Goal: Task Accomplishment & Management: Manage account settings

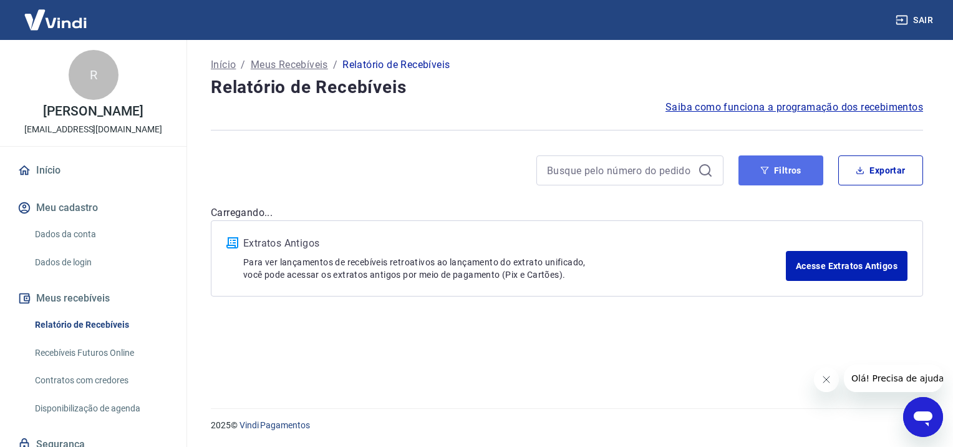
click at [773, 167] on button "Filtros" at bounding box center [781, 170] width 85 height 30
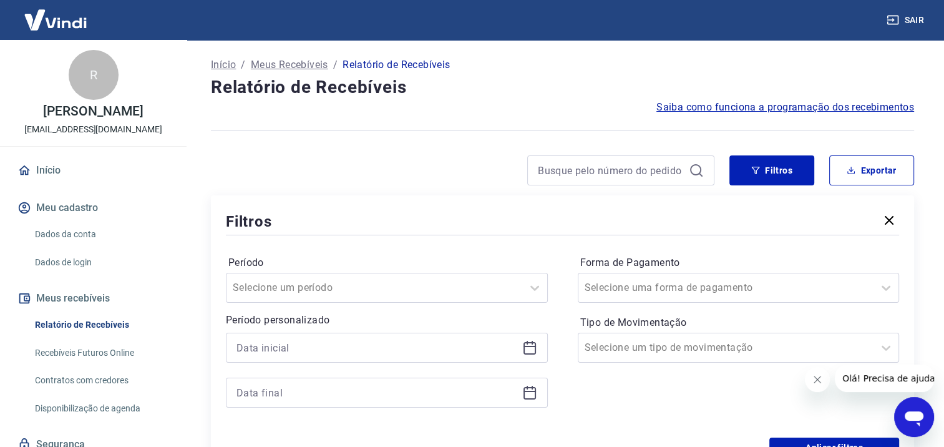
click at [530, 347] on icon at bounding box center [529, 347] width 15 height 15
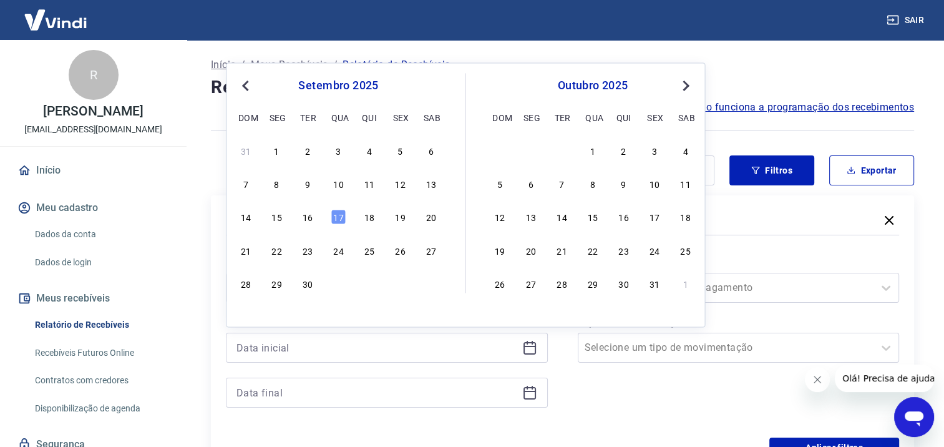
drag, startPoint x: 304, startPoint y: 216, endPoint x: 495, endPoint y: 362, distance: 240.3
click at [304, 216] on div "16" at bounding box center [307, 217] width 15 height 15
type input "[DATE]"
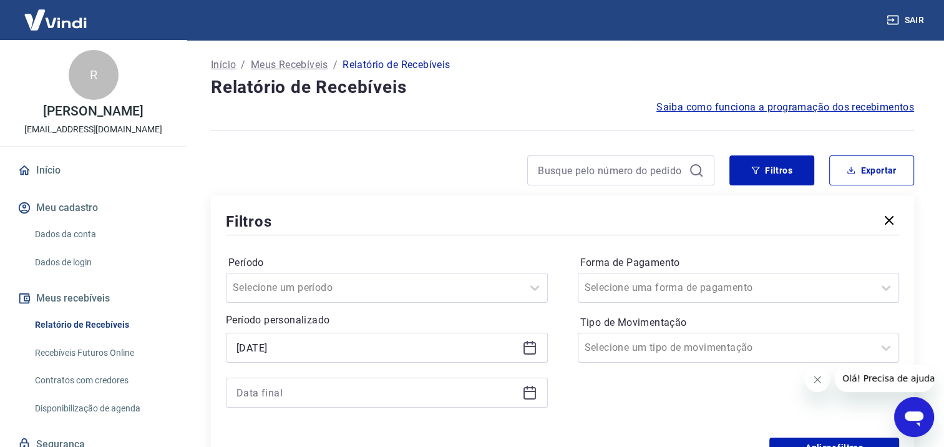
click at [534, 392] on icon at bounding box center [529, 393] width 12 height 12
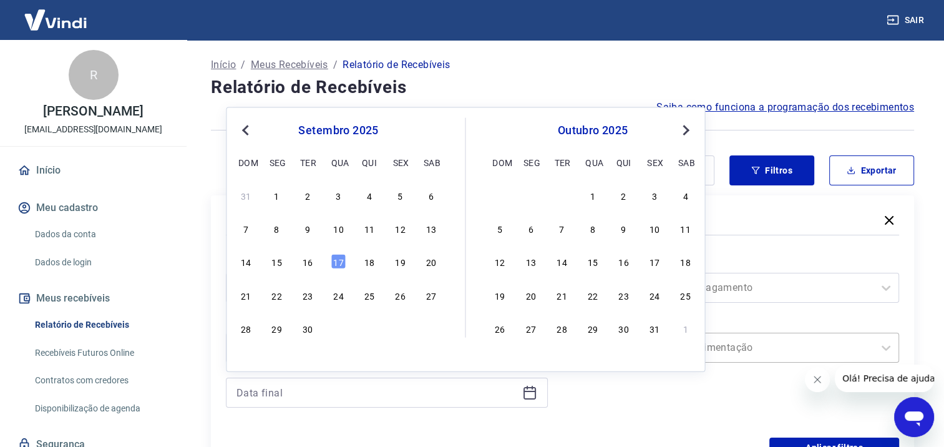
click at [307, 264] on div "16" at bounding box center [307, 261] width 15 height 15
type input "[DATE]"
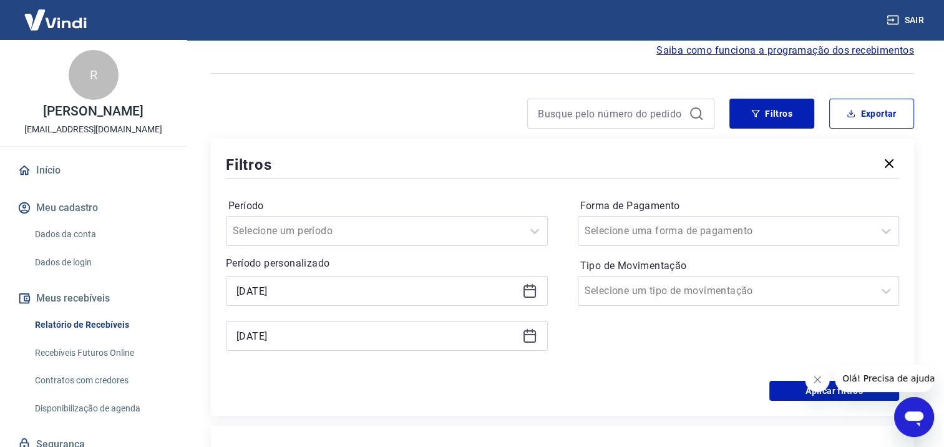
scroll to position [125, 0]
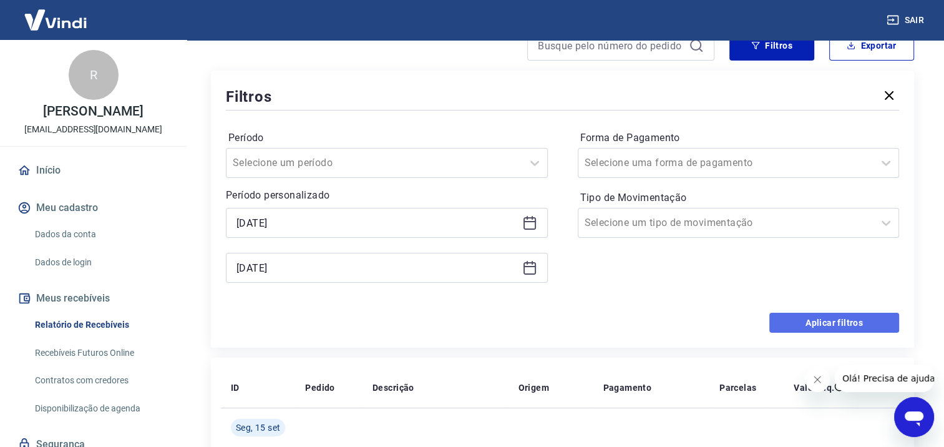
click at [836, 326] on button "Aplicar filtros" at bounding box center [834, 323] width 130 height 20
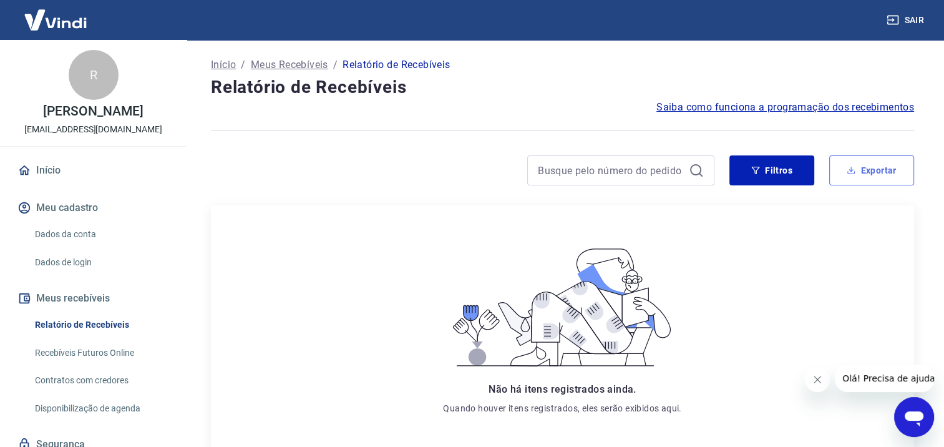
click at [855, 172] on icon "button" at bounding box center [850, 170] width 9 height 9
type input "[DATE]"
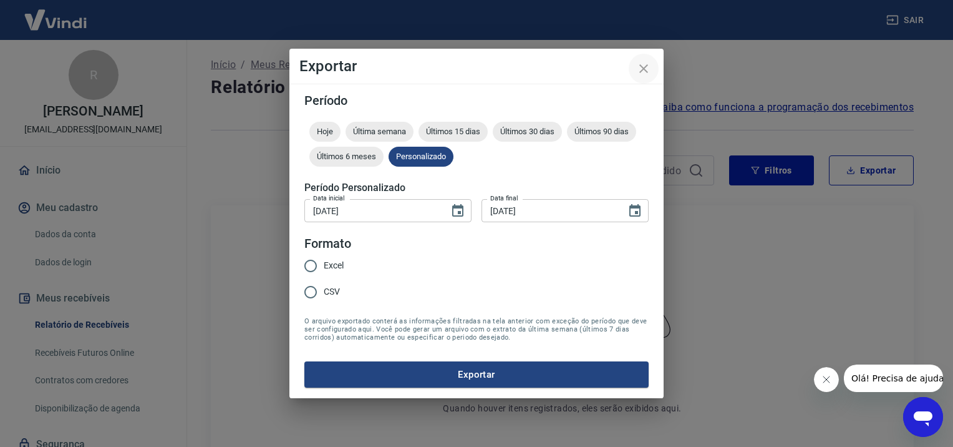
drag, startPoint x: 639, startPoint y: 70, endPoint x: 649, endPoint y: 82, distance: 16.0
click at [639, 70] on icon "close" at bounding box center [643, 68] width 15 height 15
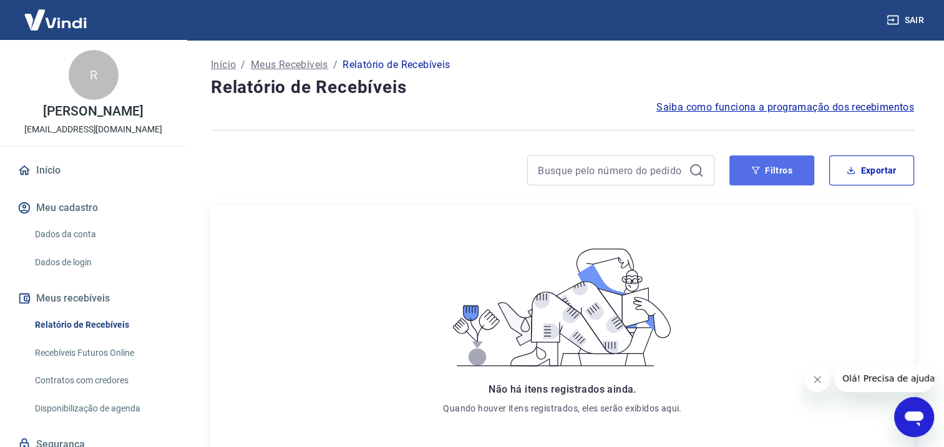
click at [787, 166] on button "Filtros" at bounding box center [771, 170] width 85 height 30
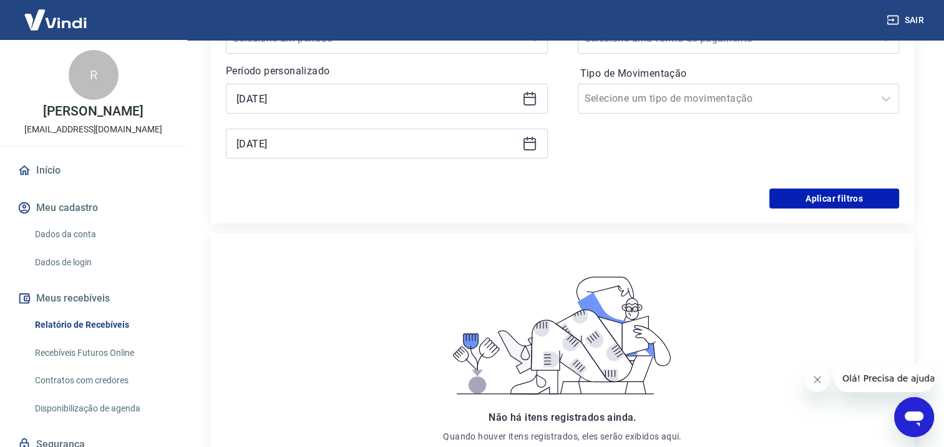
scroll to position [250, 0]
click at [858, 200] on button "Aplicar filtros" at bounding box center [834, 198] width 130 height 20
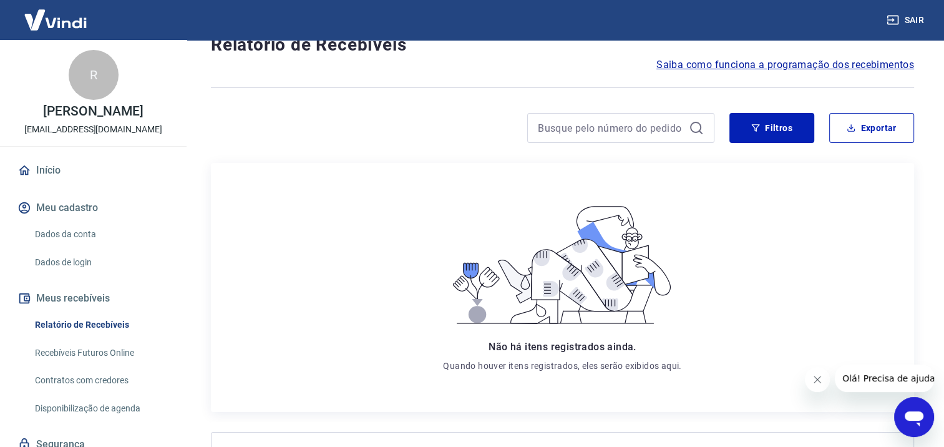
scroll to position [0, 0]
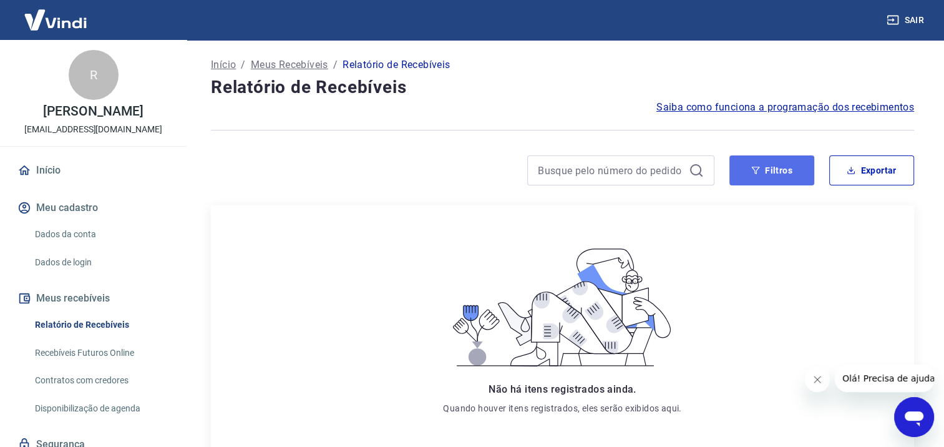
click at [778, 172] on button "Filtros" at bounding box center [771, 170] width 85 height 30
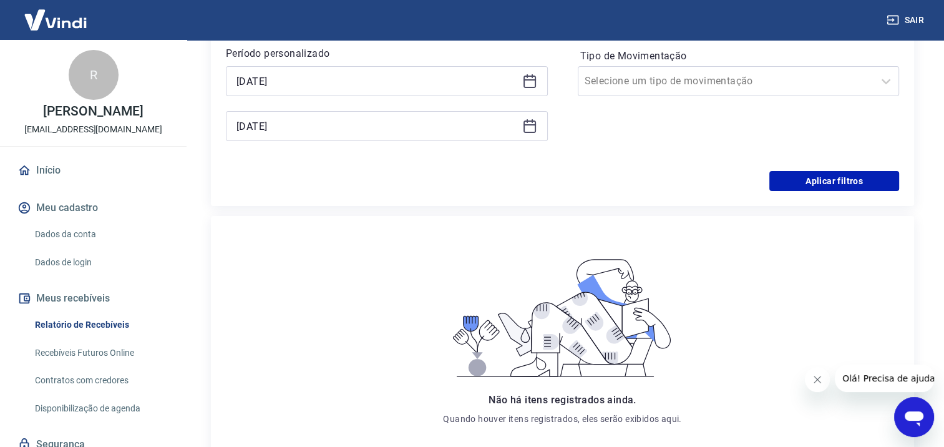
scroll to position [265, 0]
